Goal: Task Accomplishment & Management: Complete application form

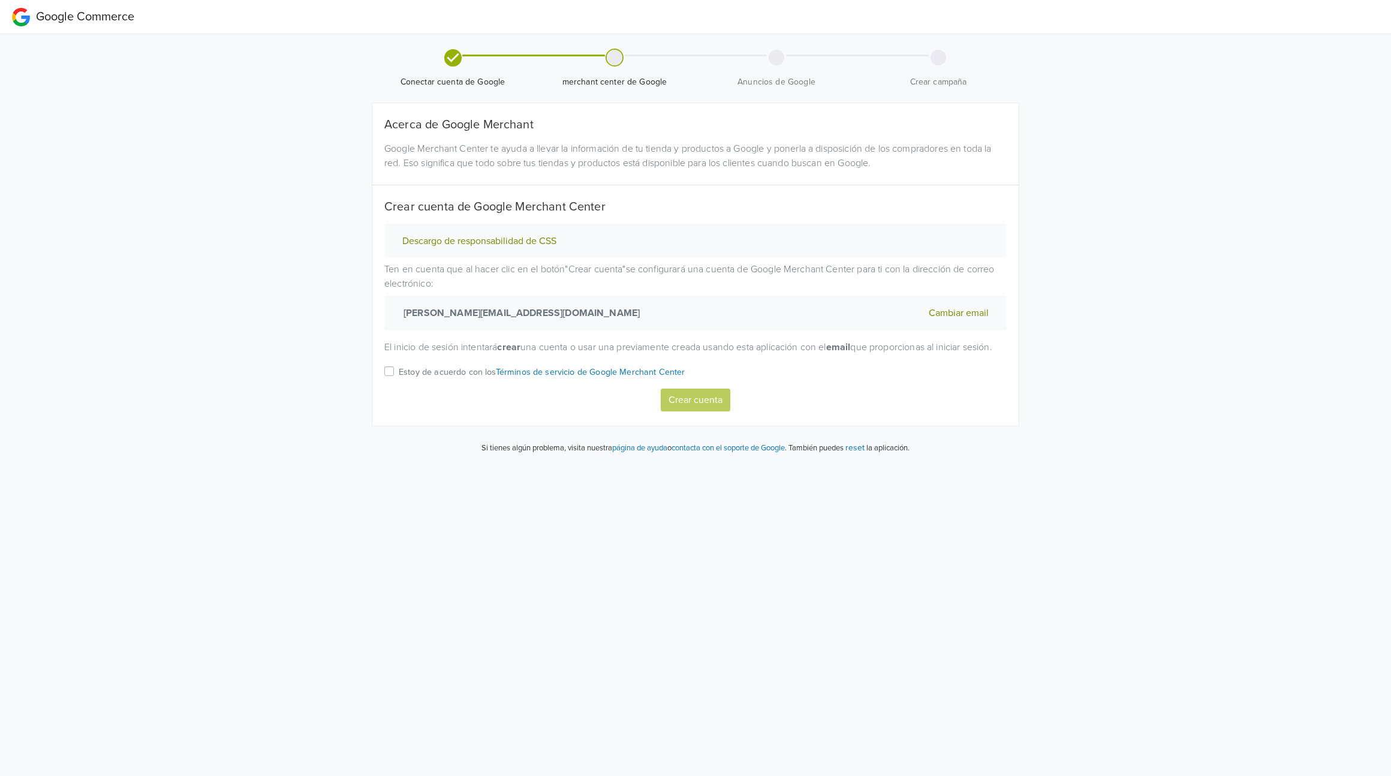
click at [393, 387] on div "Estoy de acuerdo con los Términos de servicio de Google Merchant Center" at bounding box center [695, 376] width 622 height 25
click at [399, 385] on label "Estoy de acuerdo con los Términos de servicio de Google Merchant Center" at bounding box center [542, 376] width 287 height 25
click at [0, 0] on input "Estoy de acuerdo con los Términos de servicio de Google Merchant Center" at bounding box center [0, 0] width 0 height 0
click at [697, 411] on button "Crear cuenta" at bounding box center [696, 399] width 70 height 23
click at [399, 387] on label "Estoy de acuerdo con los Términos de servicio de Google Merchant Center" at bounding box center [542, 376] width 287 height 25
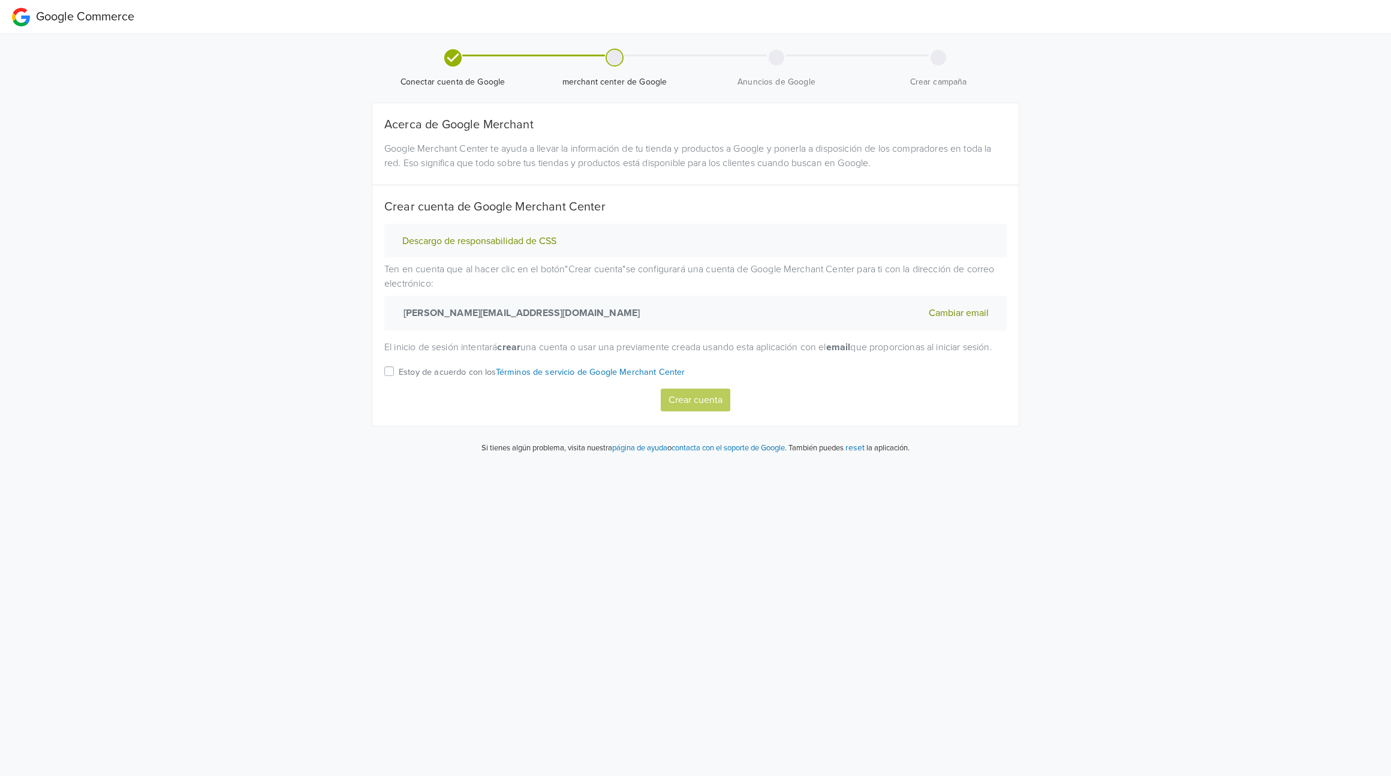
click at [0, 0] on input "Estoy de acuerdo con los Términos de servicio de Google Merchant Center" at bounding box center [0, 0] width 0 height 0
click at [695, 410] on button "Crear cuenta" at bounding box center [696, 399] width 70 height 23
select select "cl"
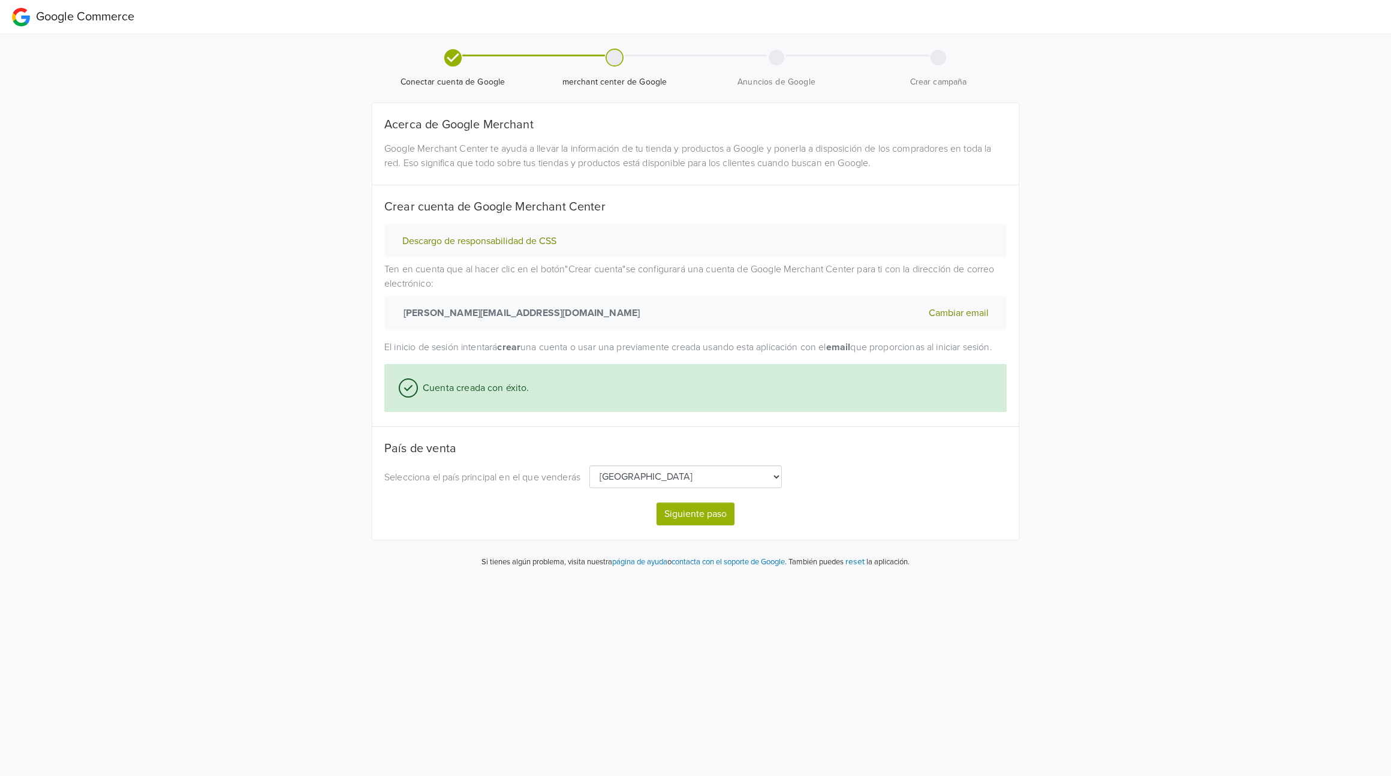
click at [660, 488] on select "[GEOGRAPHIC_DATA] [GEOGRAPHIC_DATA] [GEOGRAPHIC_DATA] [GEOGRAPHIC_DATA] [GEOGRA…" at bounding box center [685, 476] width 192 height 23
click at [716, 525] on button "Siguiente paso" at bounding box center [695, 513] width 78 height 23
select select "cl"
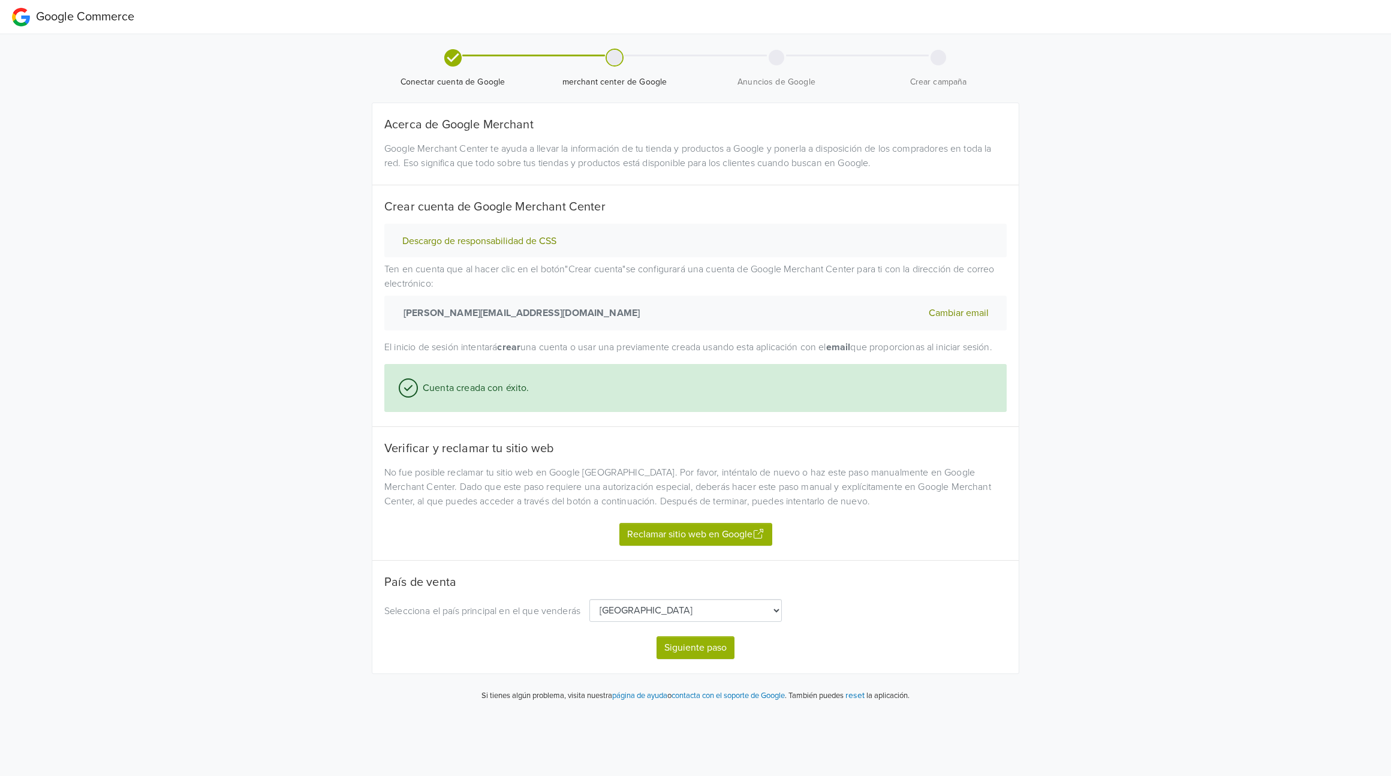
click at [698, 545] on button "Reclamar sitio web en Google" at bounding box center [695, 534] width 153 height 23
click at [673, 659] on button "Siguiente paso" at bounding box center [695, 647] width 78 height 23
select select "cl"
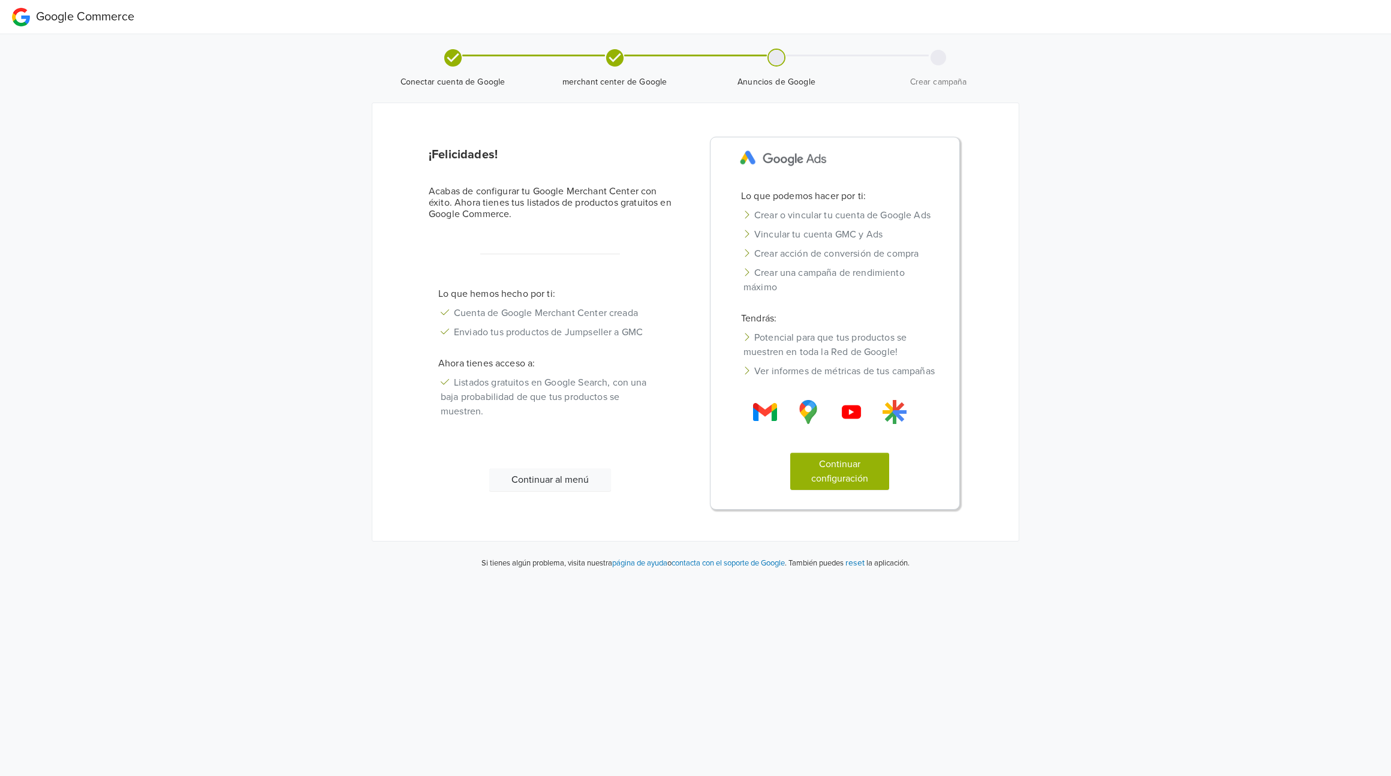
click at [554, 491] on button "Continuar al menú" at bounding box center [550, 479] width 122 height 23
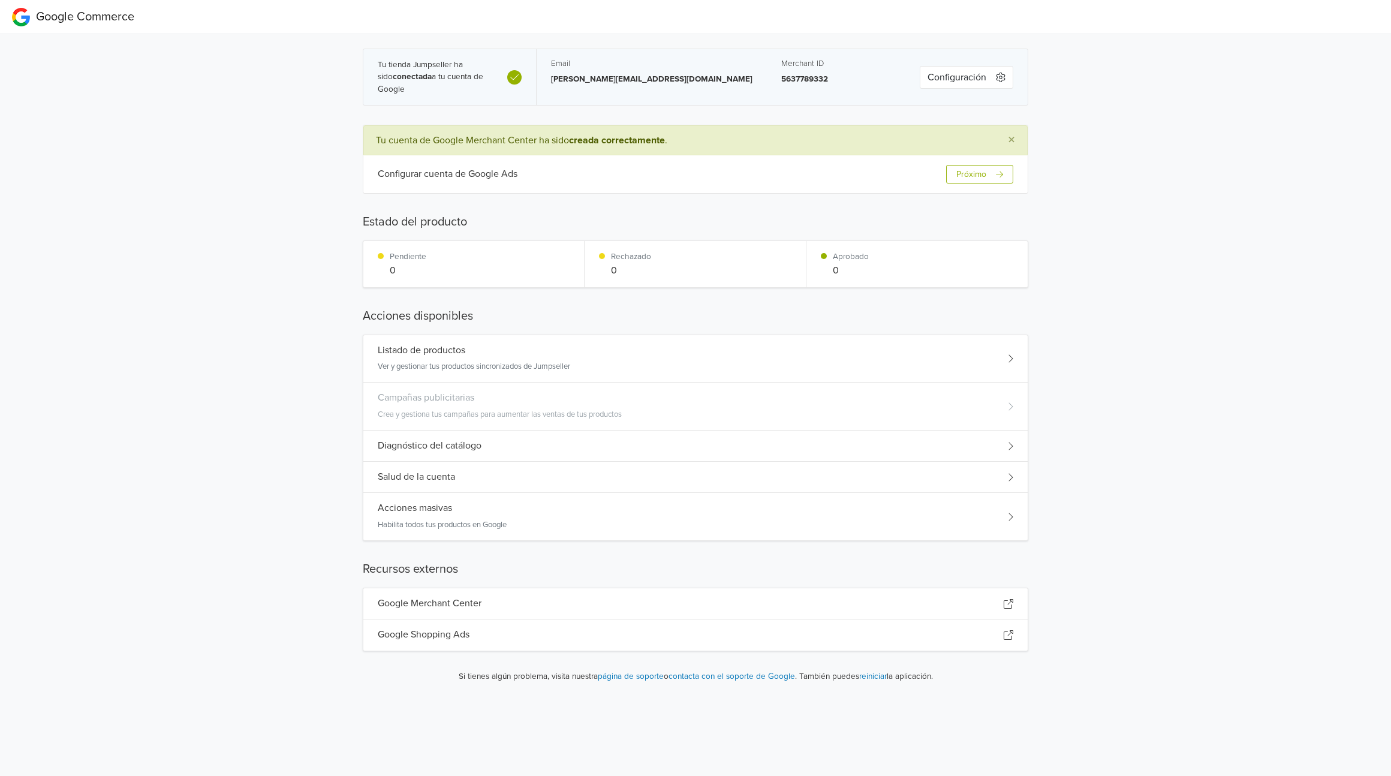
click at [417, 348] on h5 "Listado de productos" at bounding box center [422, 350] width 88 height 11
